Goal: Task Accomplishment & Management: Use online tool/utility

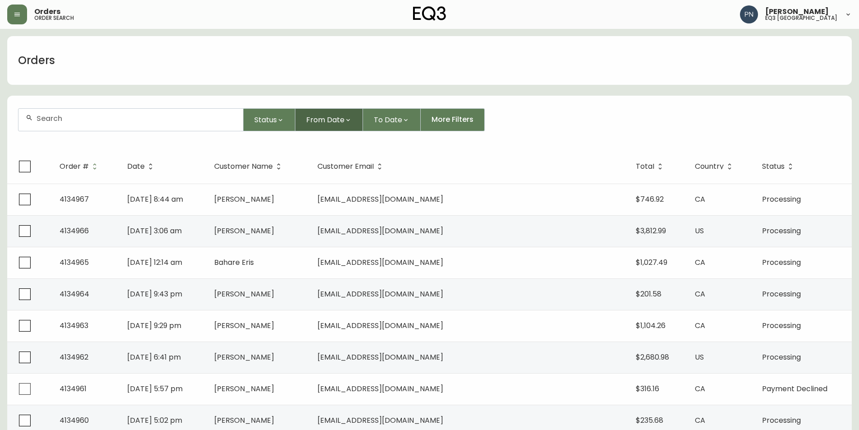
click at [332, 114] on span "From Date" at bounding box center [325, 119] width 38 height 11
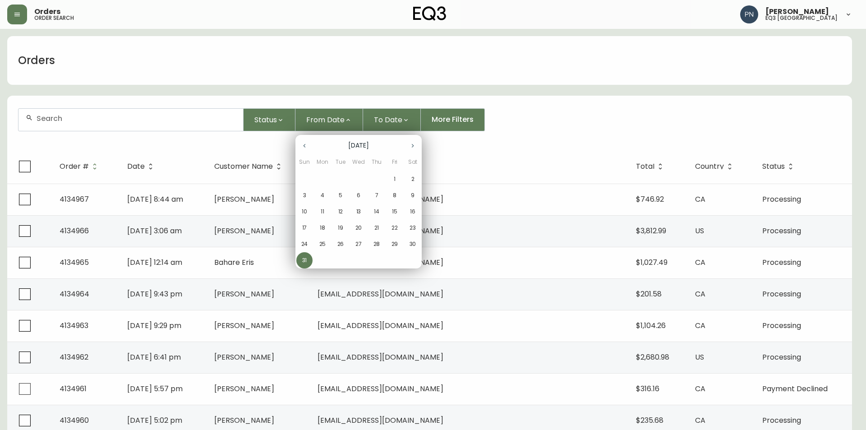
click at [397, 180] on span "1" at bounding box center [395, 179] width 16 height 8
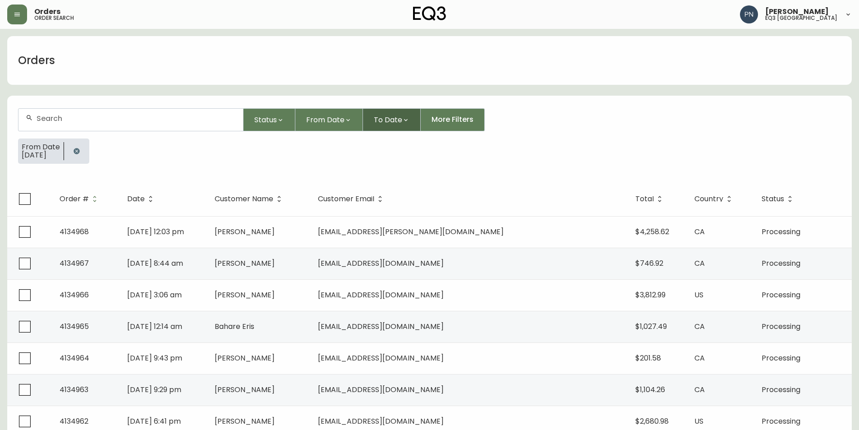
click at [398, 125] on button "To Date" at bounding box center [392, 119] width 58 height 23
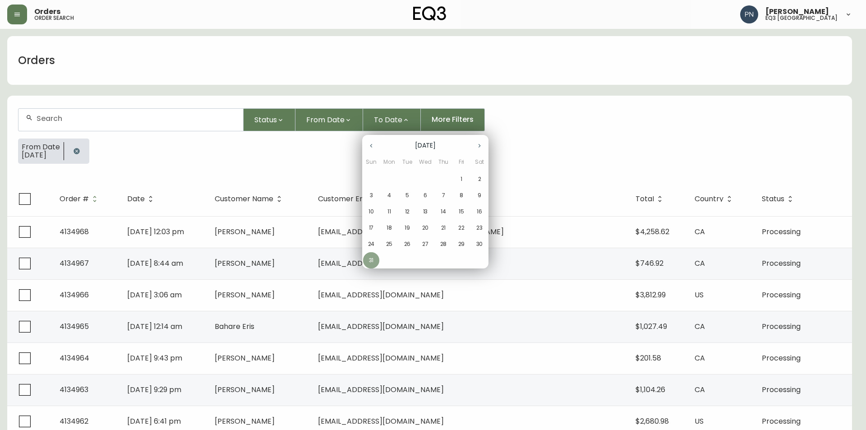
click at [373, 262] on p "31" at bounding box center [371, 260] width 5 height 8
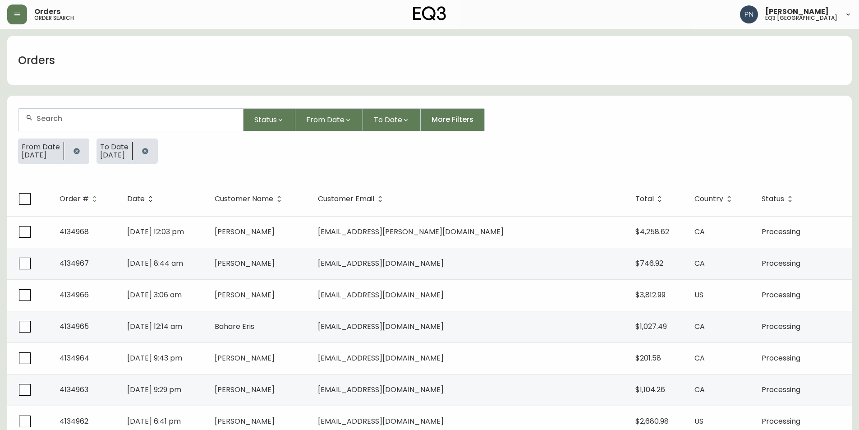
click at [79, 152] on icon "button" at bounding box center [77, 151] width 6 height 6
drag, startPoint x: 79, startPoint y: 150, endPoint x: 85, endPoint y: 150, distance: 5.4
click at [70, 150] on icon "button" at bounding box center [66, 151] width 7 height 7
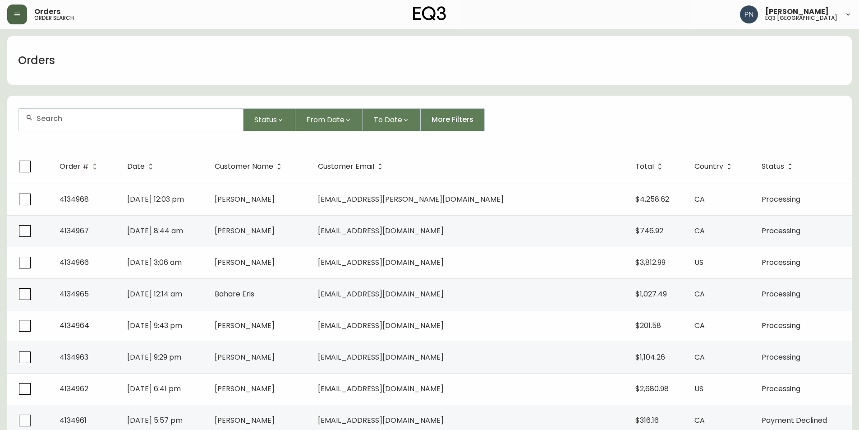
click at [10, 15] on button "button" at bounding box center [17, 15] width 20 height 20
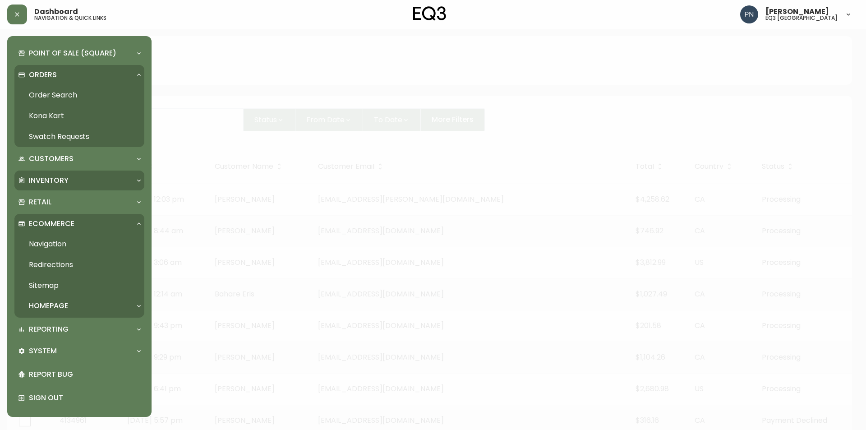
click at [28, 186] on div "Inventory" at bounding box center [79, 181] width 130 height 20
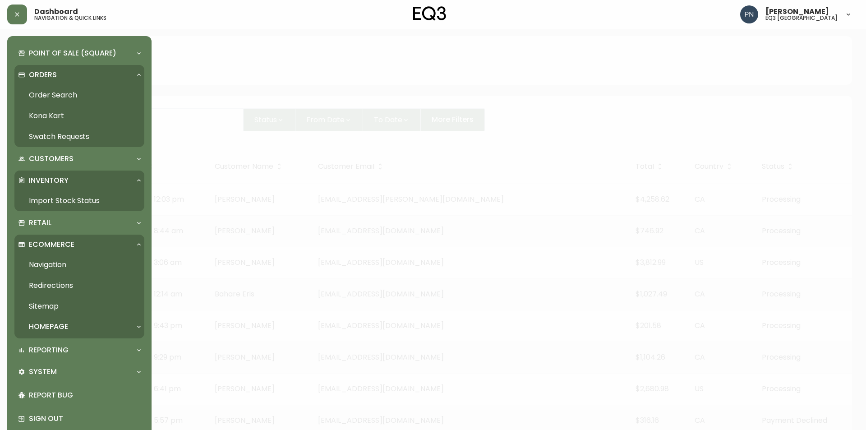
click at [39, 199] on link "Import Stock Status" at bounding box center [79, 200] width 130 height 21
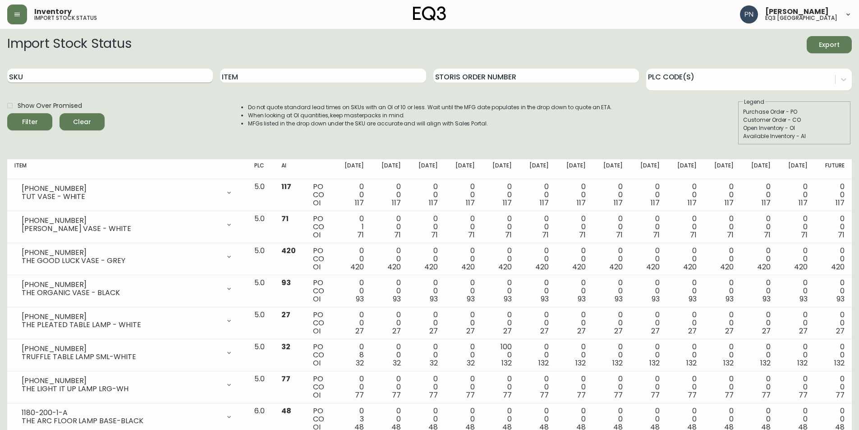
click at [51, 77] on input "SKU" at bounding box center [110, 76] width 206 height 14
